Goal: Task Accomplishment & Management: Complete application form

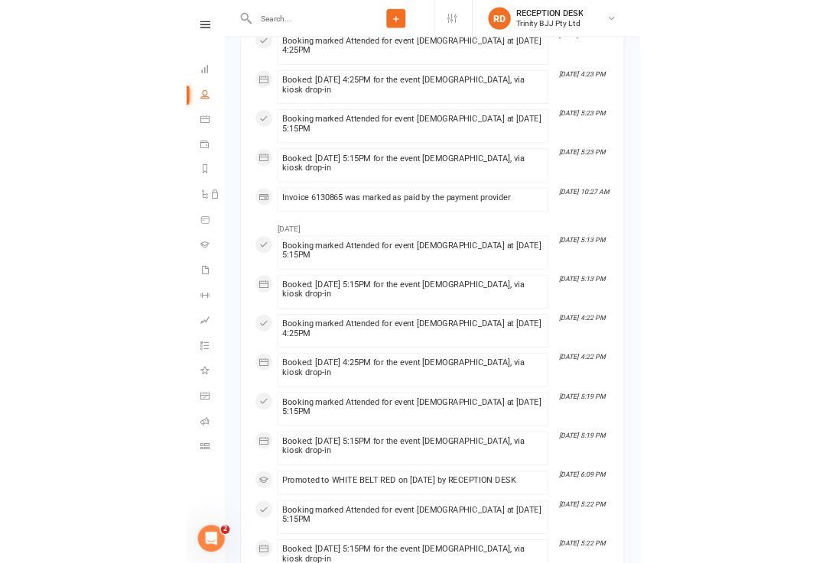
scroll to position [828, 0]
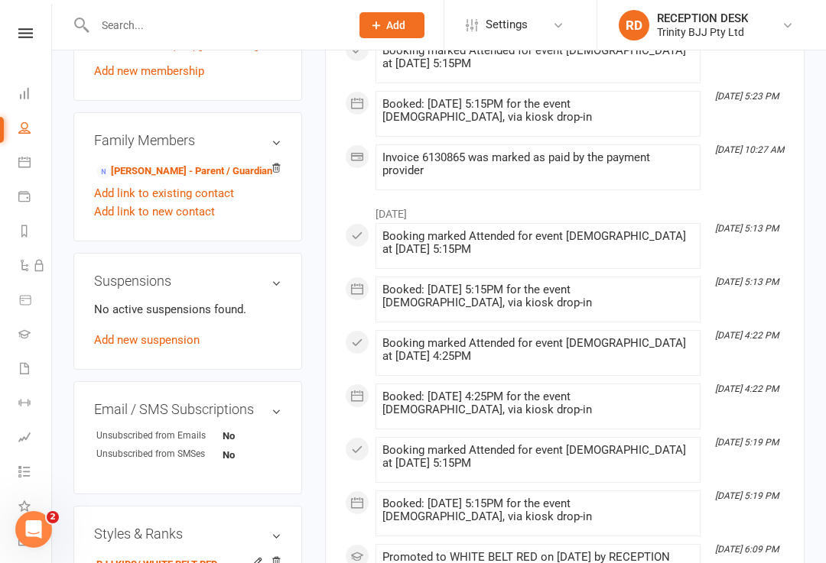
click at [10, 30] on link at bounding box center [25, 33] width 54 height 10
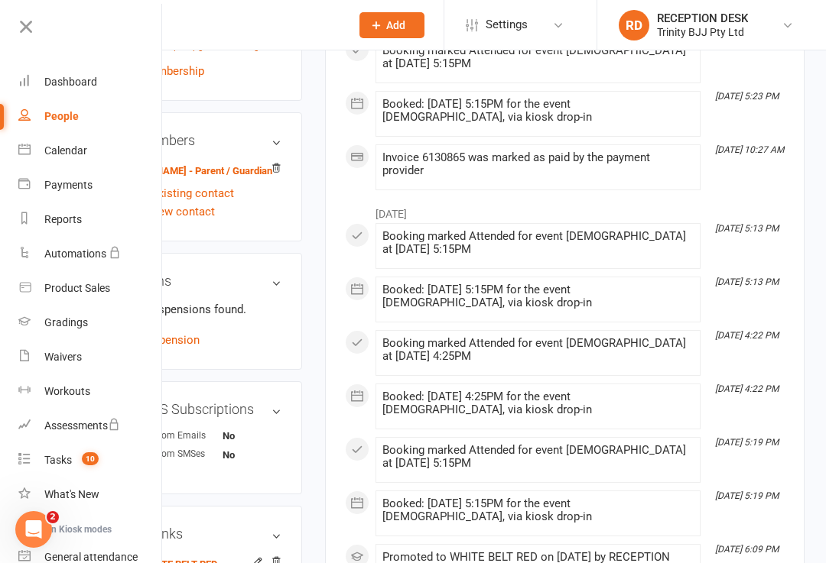
click at [31, 84] on link "Dashboard" at bounding box center [90, 82] width 144 height 34
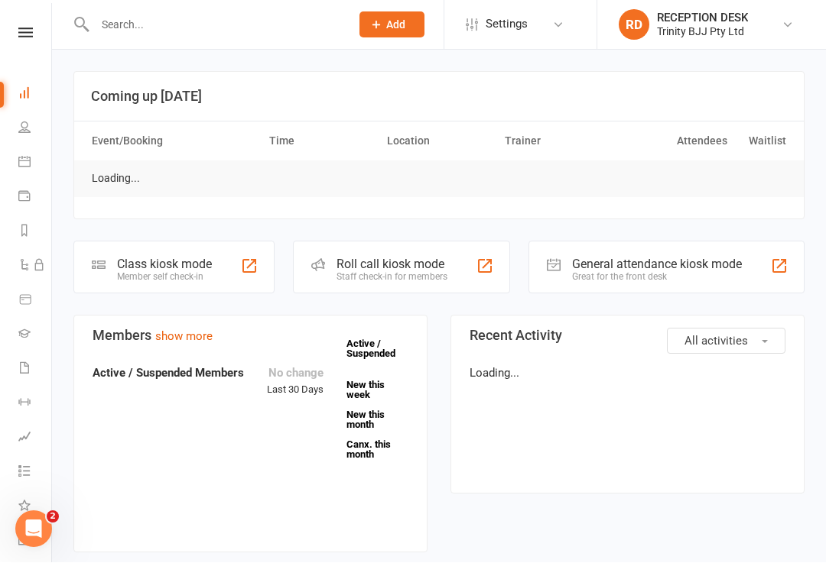
scroll to position [1, 0]
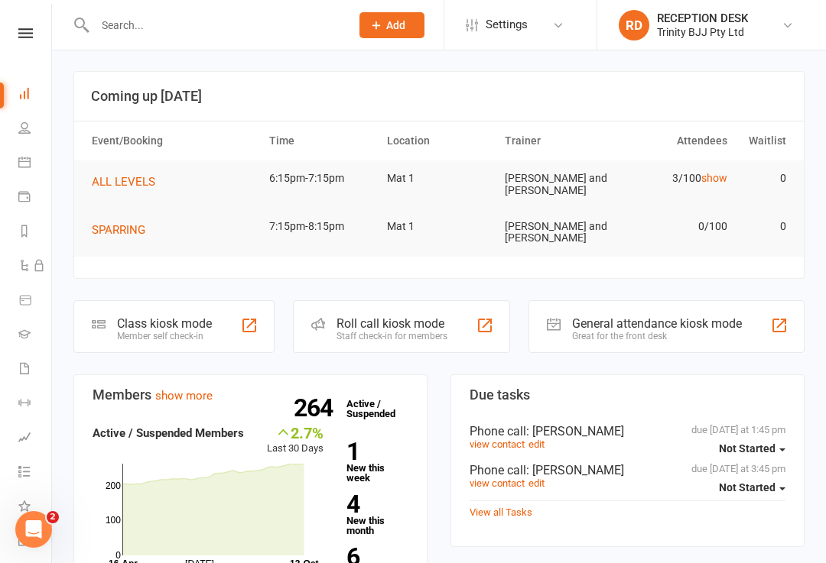
click at [21, 34] on icon at bounding box center [25, 33] width 15 height 10
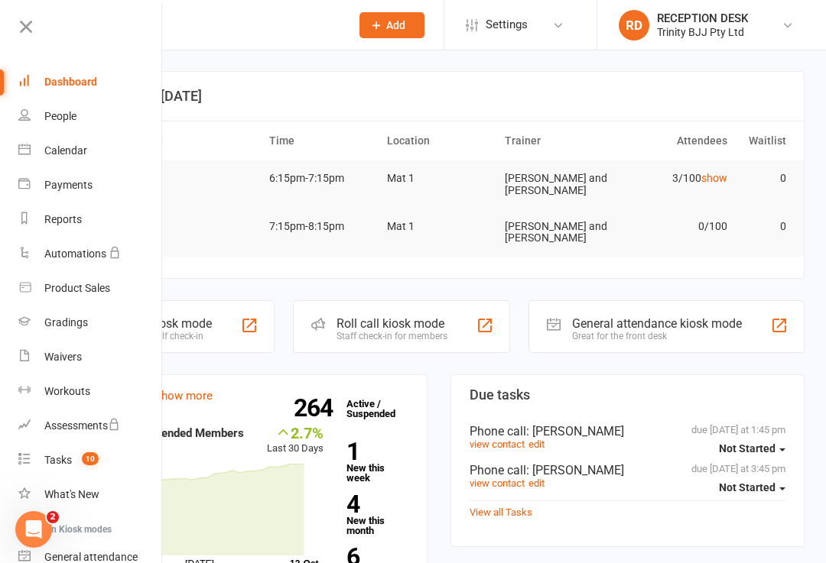
click at [59, 322] on div "Gradings" at bounding box center [66, 322] width 44 height 12
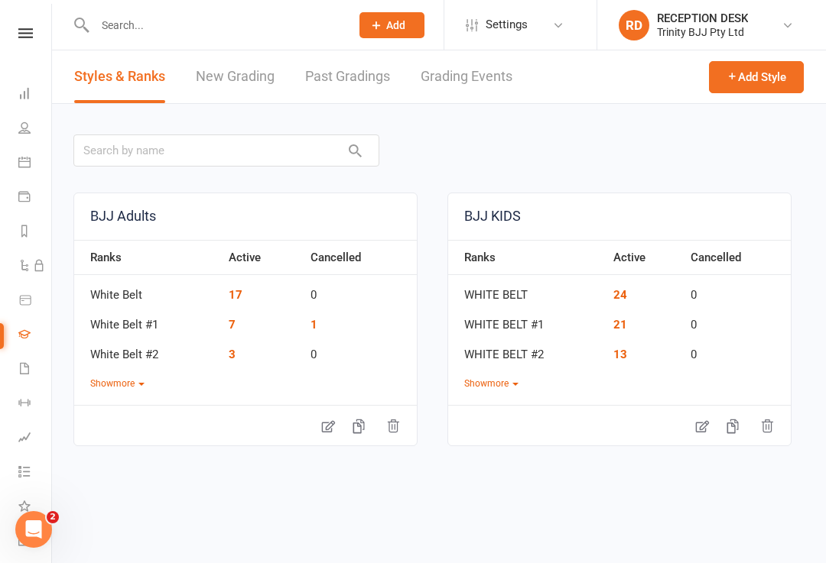
click at [231, 94] on link "New Grading" at bounding box center [235, 76] width 79 height 53
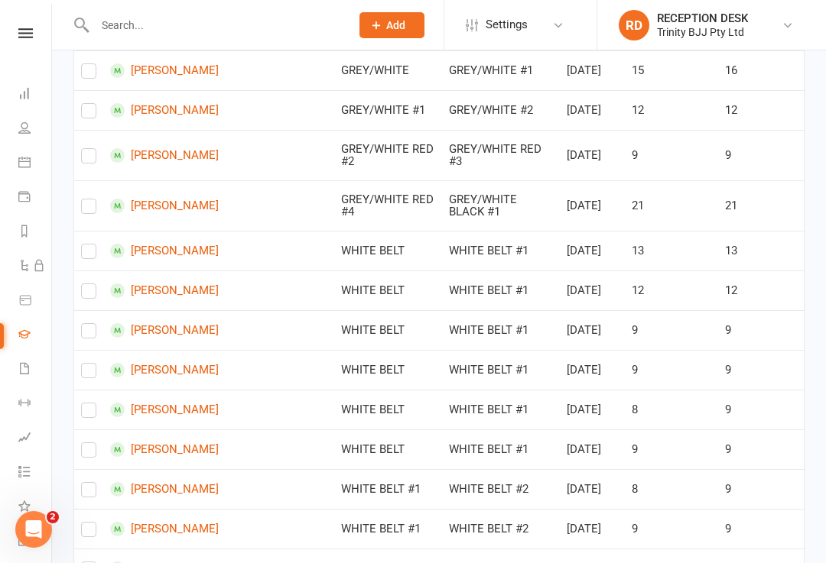
scroll to position [1047, 0]
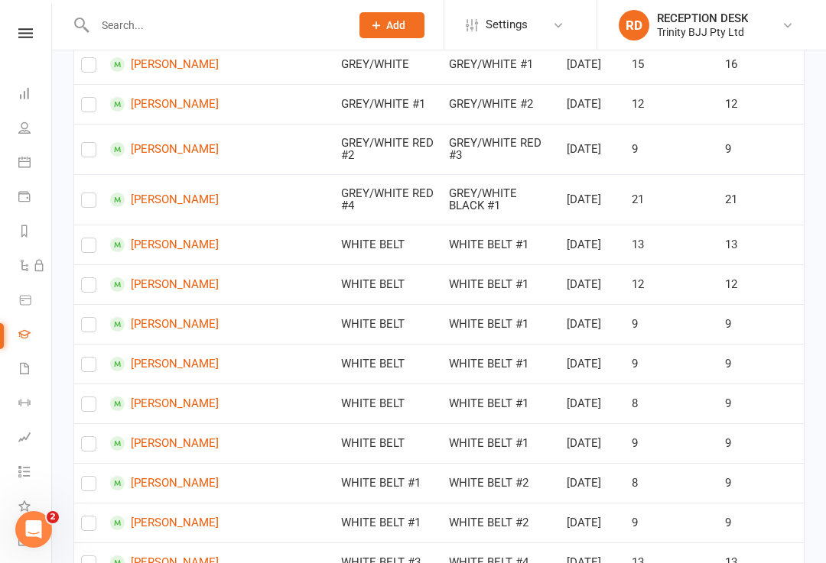
click at [80, 225] on td at bounding box center [88, 199] width 29 height 50
click at [86, 203] on label at bounding box center [88, 203] width 15 height 0
click at [86, 193] on input "checkbox" at bounding box center [88, 193] width 15 height 0
checkbox input "true"
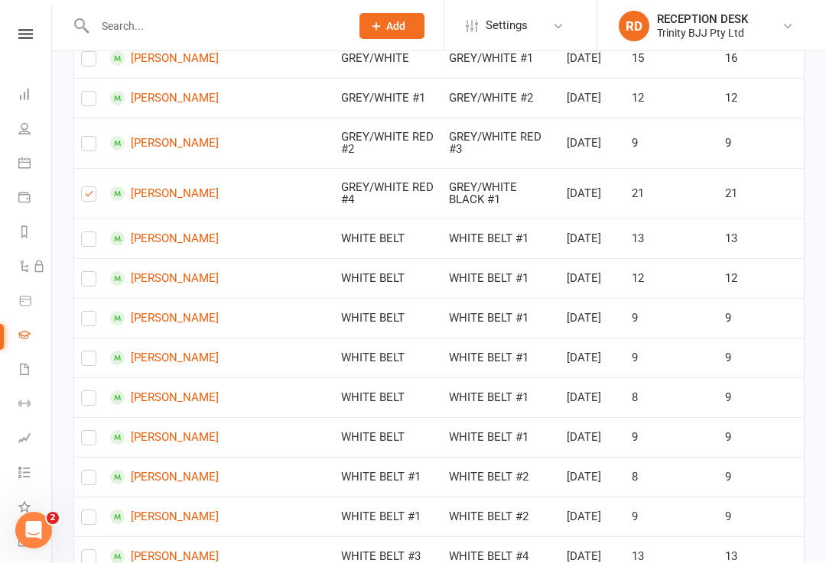
click at [85, 146] on label at bounding box center [88, 146] width 15 height 0
click at [85, 136] on input "checkbox" at bounding box center [88, 136] width 15 height 0
checkbox input "true"
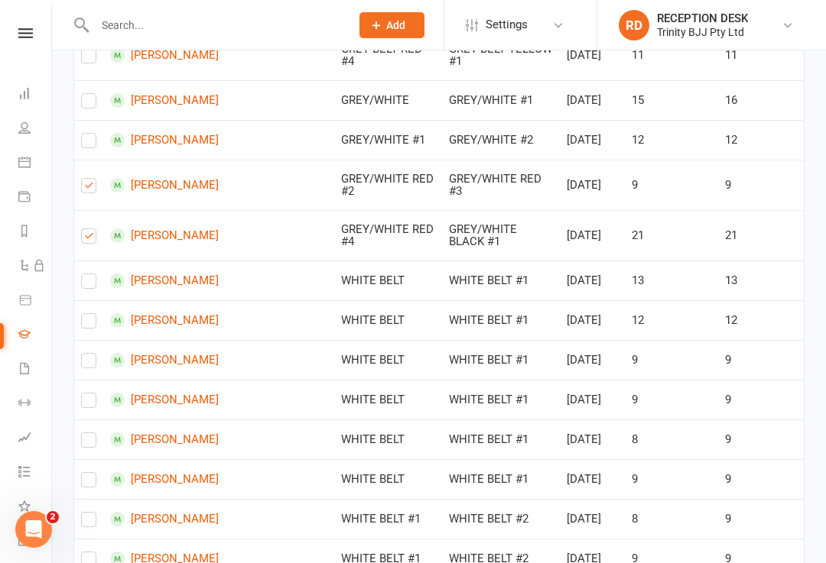
scroll to position [1074, 0]
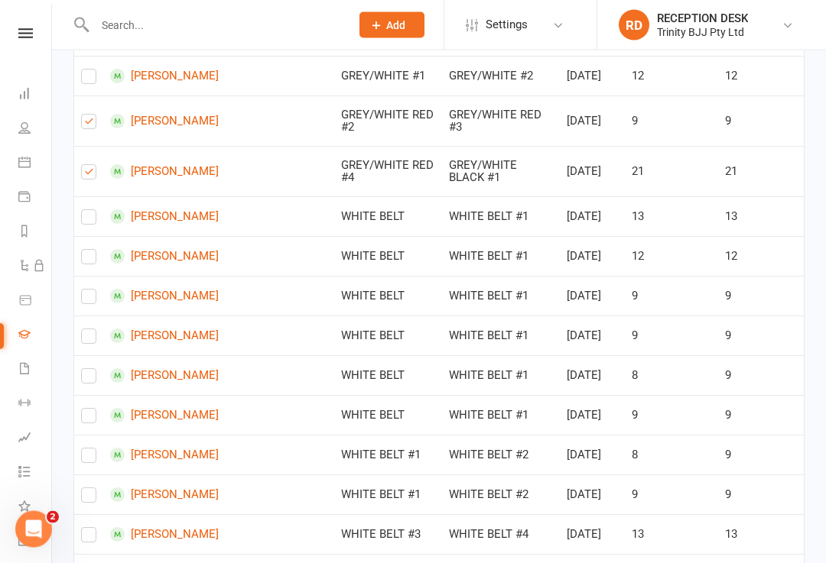
click at [90, 125] on label at bounding box center [88, 125] width 15 height 0
click at [90, 115] on input "checkbox" at bounding box center [88, 115] width 15 height 0
checkbox input "false"
checkbox input "true"
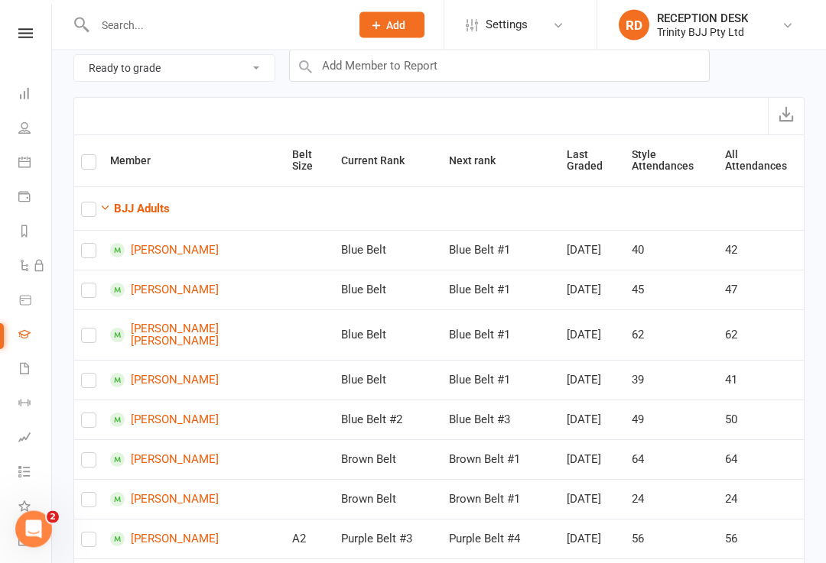
scroll to position [0, 0]
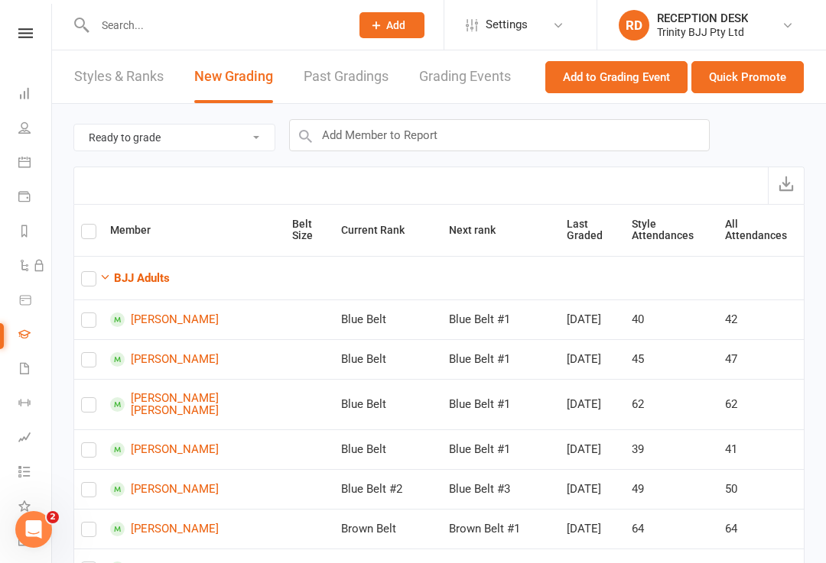
click at [758, 86] on button "Quick Promote" at bounding box center [747, 77] width 112 height 32
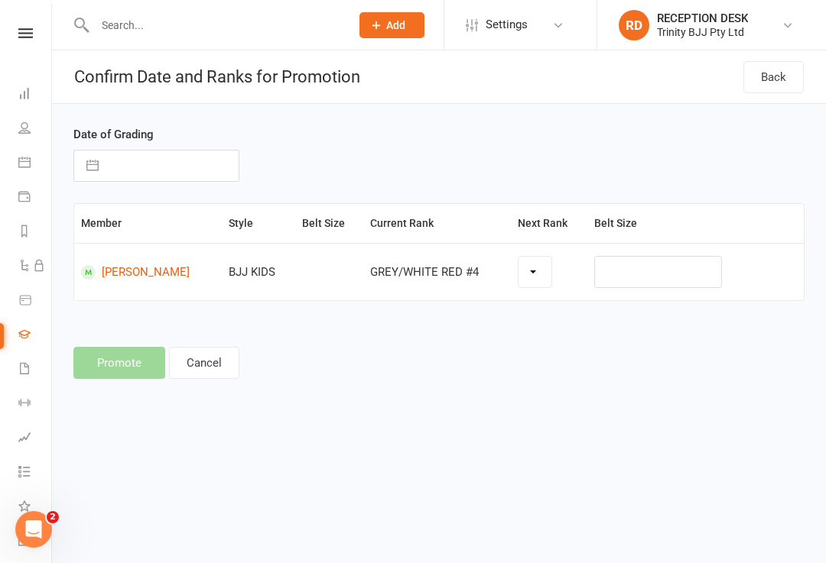
select select "43049"
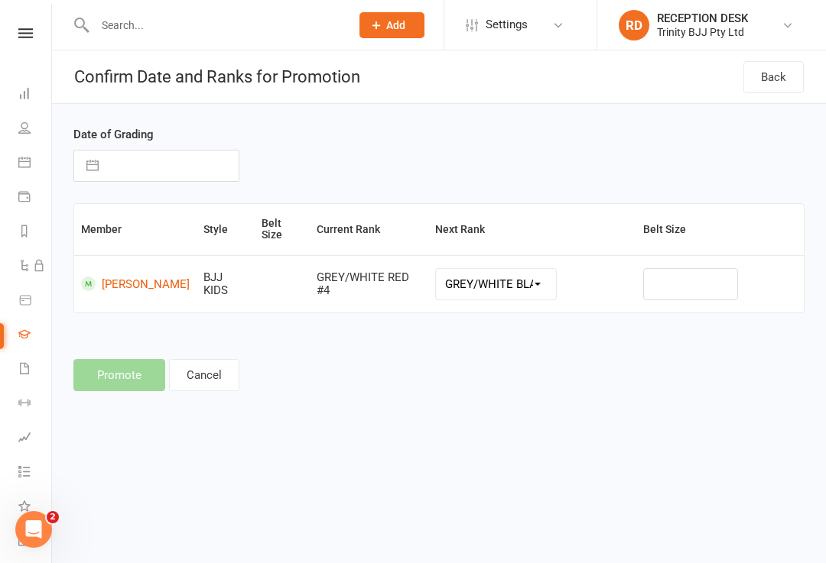
click at [528, 271] on select "GREY/WHITE BLACK #1 GREY/WHITE BLACK #2 GREY/WHITE BLACK #3 GREY BELT GREY BELT…" at bounding box center [496, 284] width 121 height 31
click at [197, 359] on button "Cancel" at bounding box center [204, 375] width 70 height 32
